Goal: Use online tool/utility

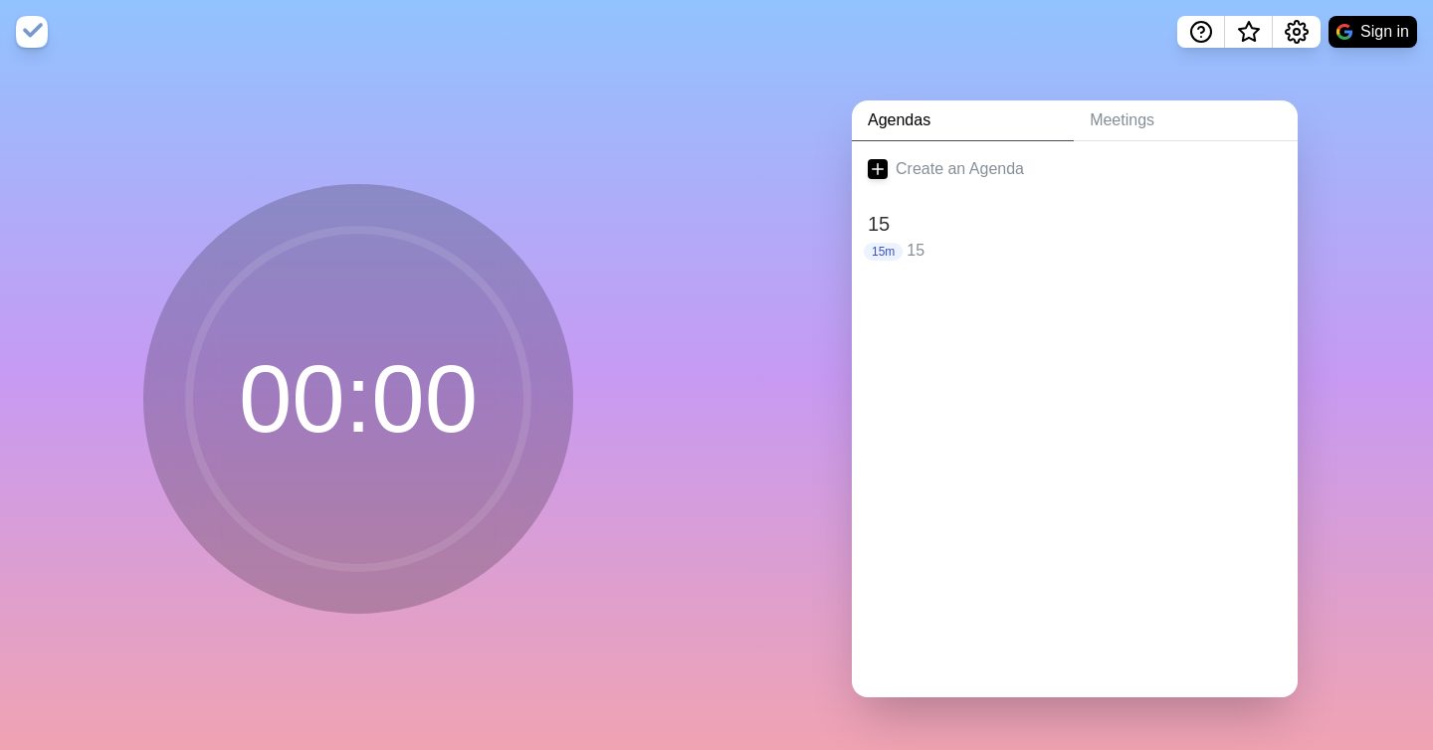
click at [456, 386] on circle at bounding box center [358, 399] width 338 height 338
click at [1051, 257] on div "15 15m 15" at bounding box center [1075, 236] width 446 height 78
